Goal: Check status: Check status

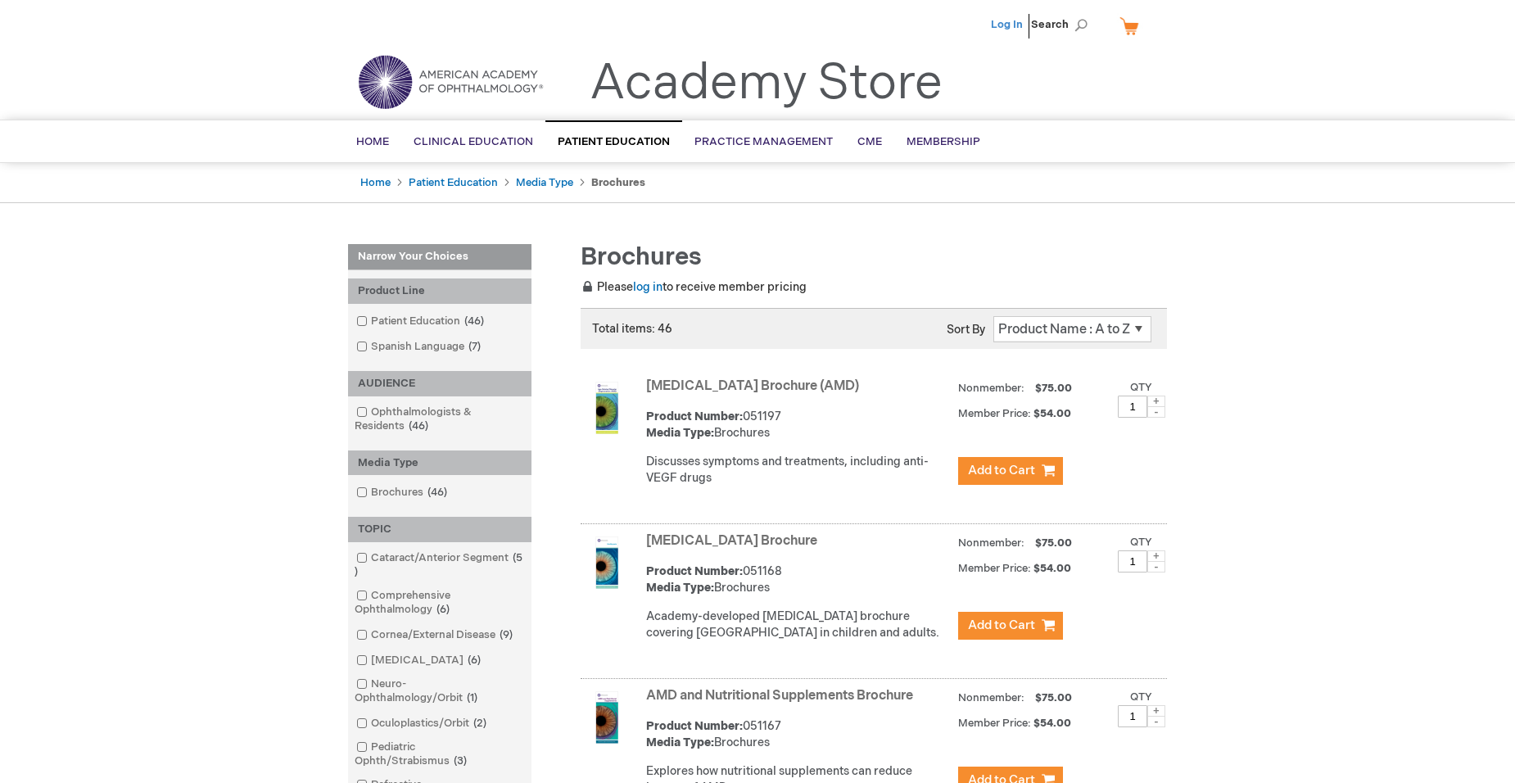
click at [997, 20] on link "Log In" at bounding box center [1007, 24] width 32 height 13
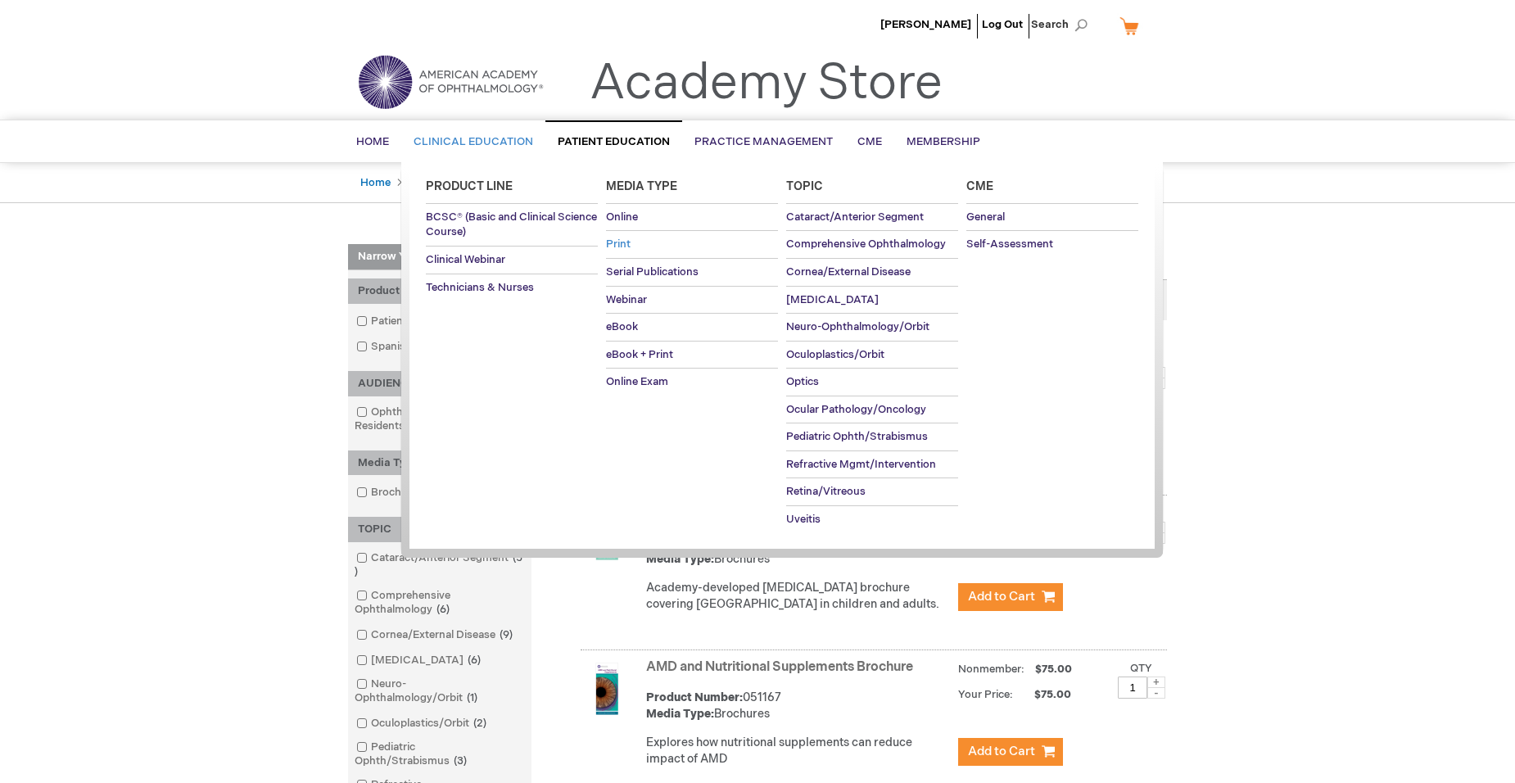
click at [622, 236] on link "Print" at bounding box center [692, 244] width 172 height 27
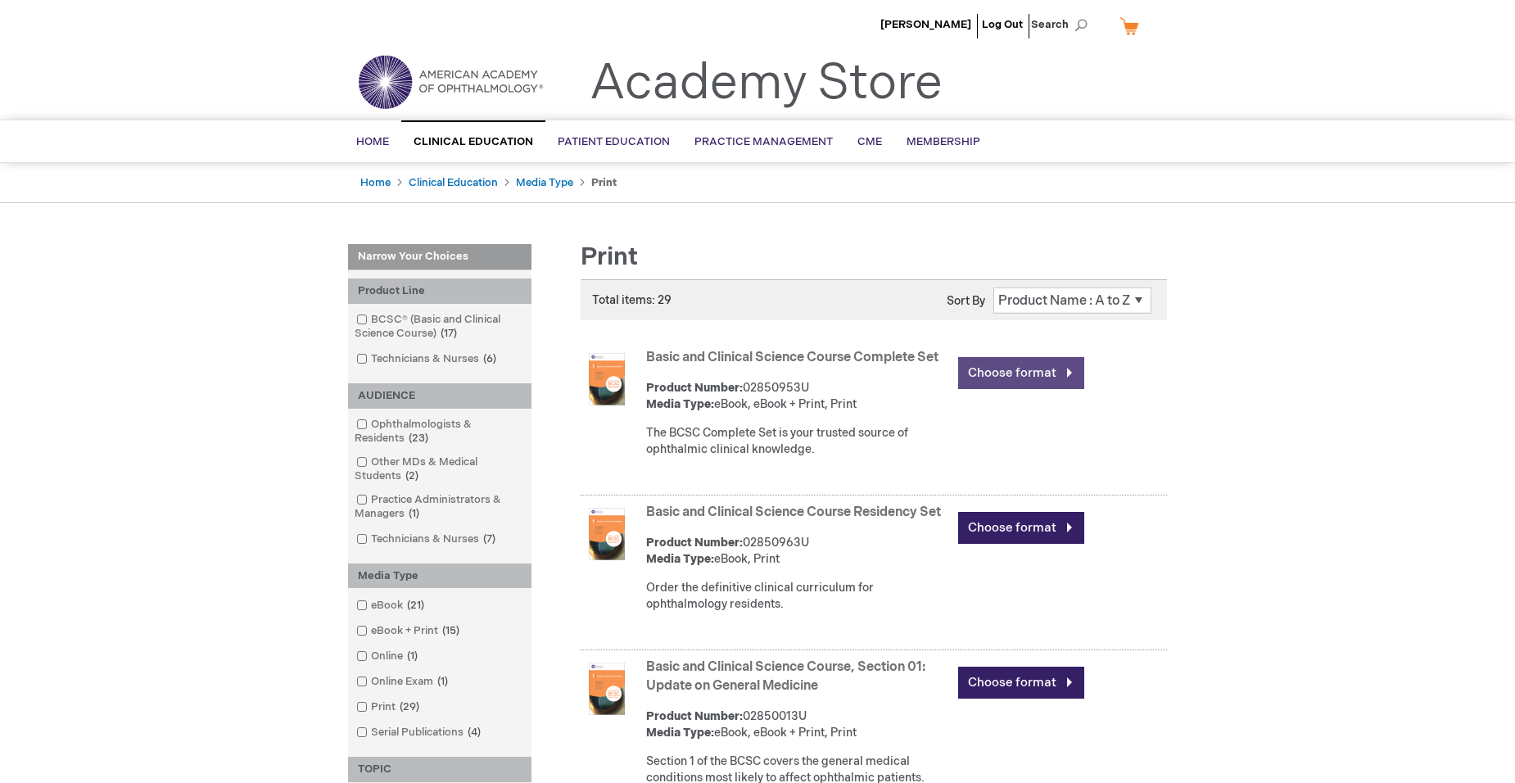
click at [1018, 383] on link "Choose format" at bounding box center [1021, 373] width 126 height 32
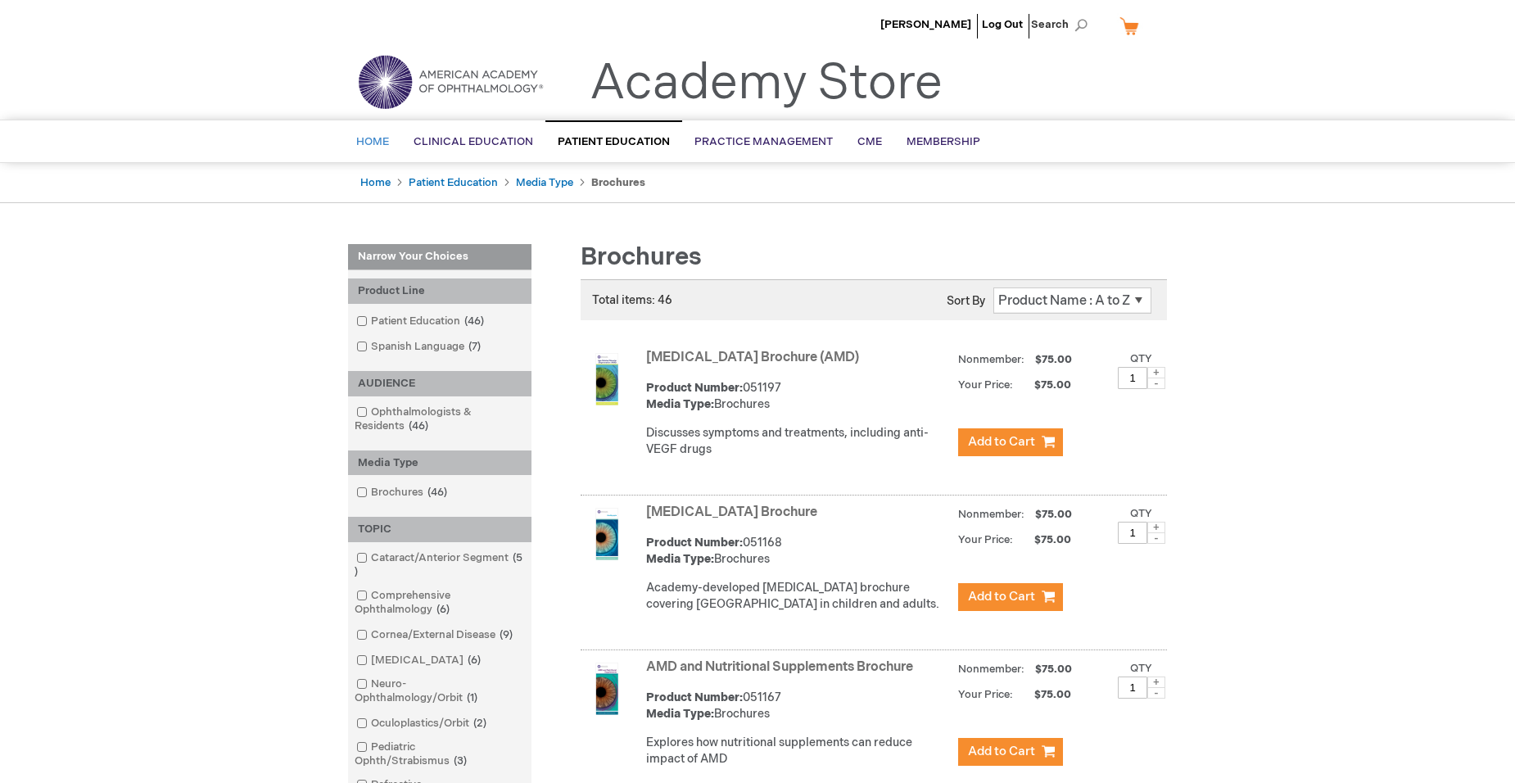
click at [382, 139] on span "Home" at bounding box center [372, 141] width 33 height 13
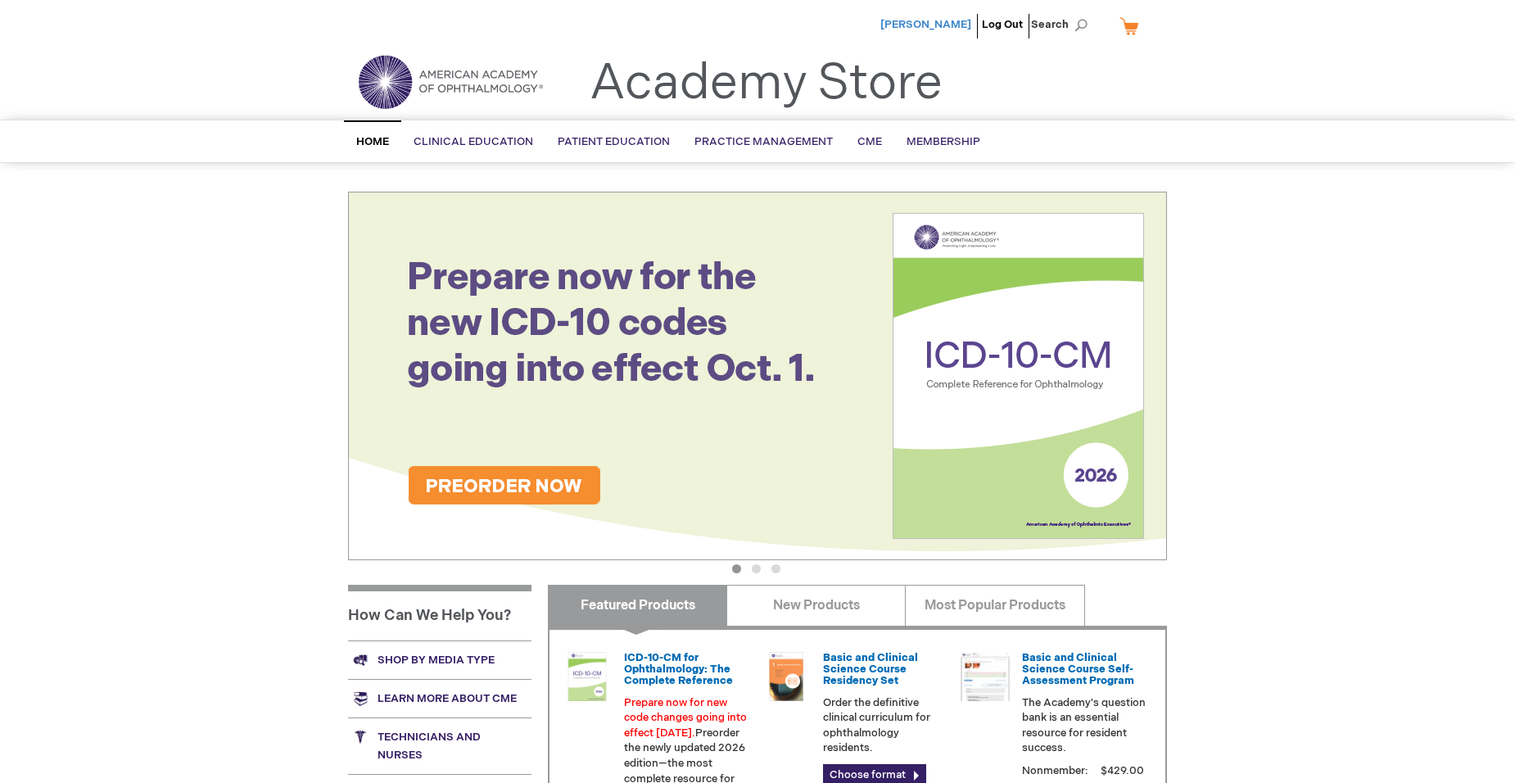
click at [951, 20] on span "[PERSON_NAME]" at bounding box center [925, 24] width 91 height 13
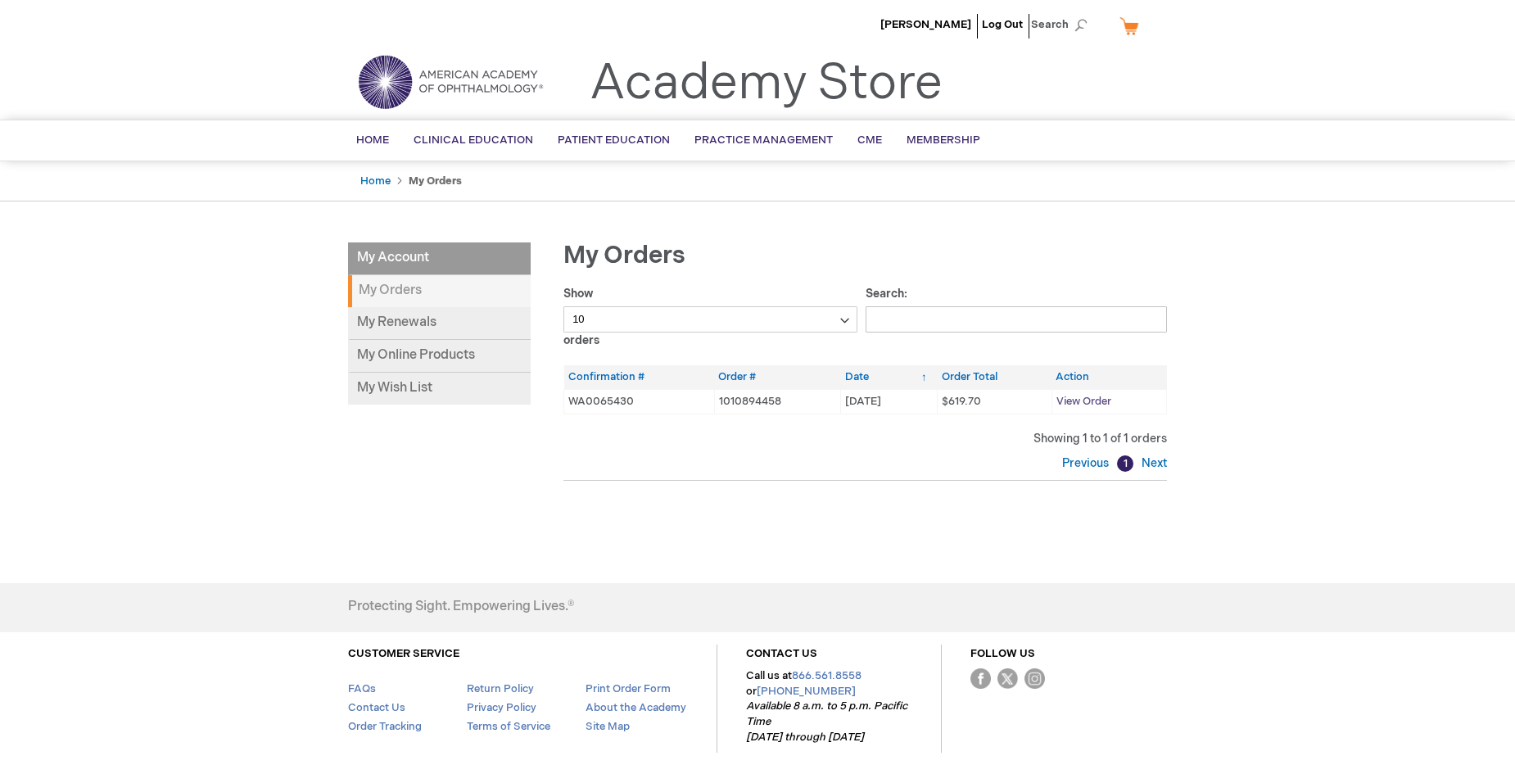
click at [1079, 403] on span "View Order" at bounding box center [1083, 401] width 55 height 13
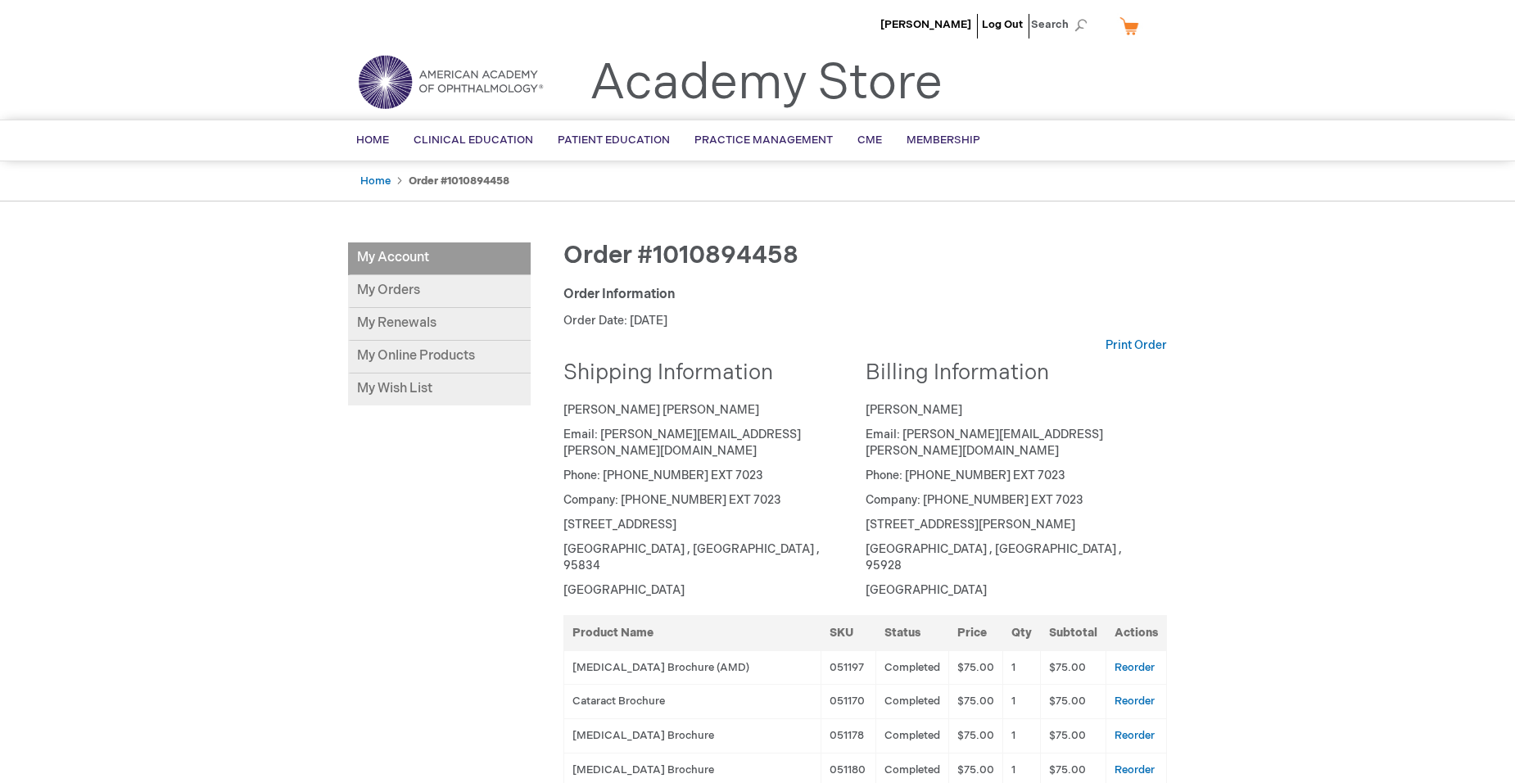
click at [1124, 326] on p "Order Date: [DATE]" at bounding box center [865, 321] width 604 height 16
click at [1141, 350] on link "Print Order" at bounding box center [1136, 345] width 61 height 16
